Goal: Information Seeking & Learning: Learn about a topic

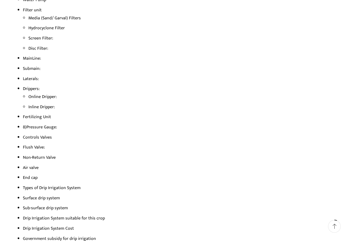
scroll to position [497, 0]
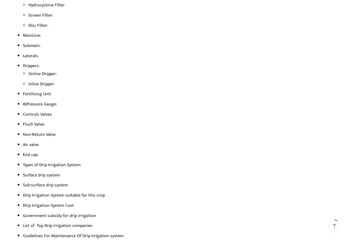
click at [40, 125] on li "Flush Valve:" at bounding box center [177, 124] width 309 height 8
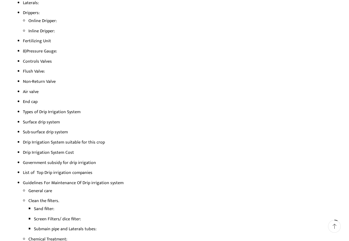
scroll to position [552, 0]
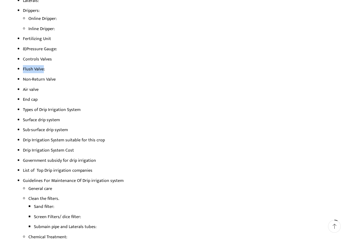
drag, startPoint x: 23, startPoint y: 68, endPoint x: 43, endPoint y: 68, distance: 19.3
click at [43, 68] on li "Flush Valve:" at bounding box center [177, 69] width 309 height 8
copy li "Flush Valve"
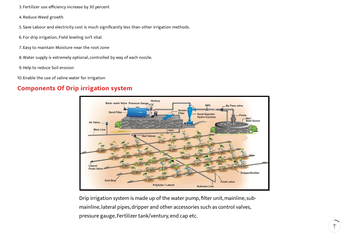
scroll to position [884, 0]
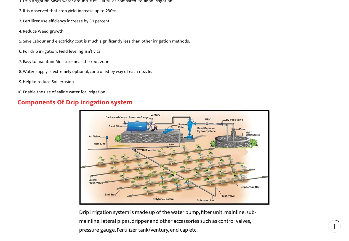
click at [177, 163] on img at bounding box center [174, 157] width 191 height 96
click at [176, 154] on img at bounding box center [174, 157] width 191 height 96
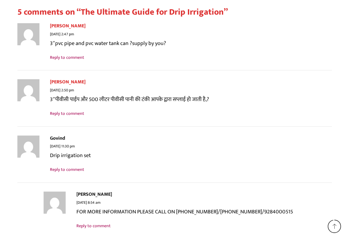
scroll to position [6047, 0]
